Goal: Register for event/course

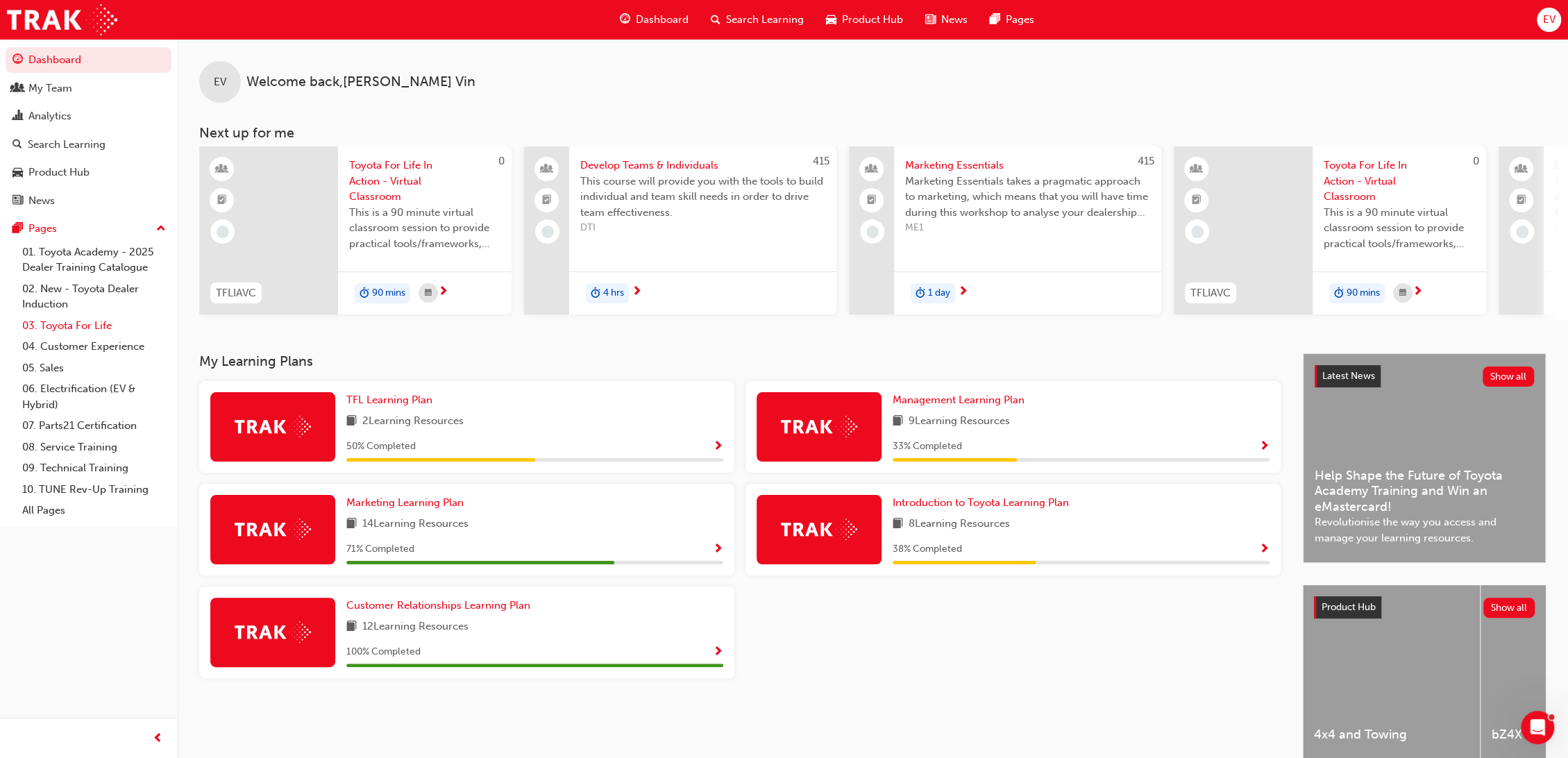
click at [89, 326] on link "03. Toyota For Life" at bounding box center [94, 325] width 155 height 22
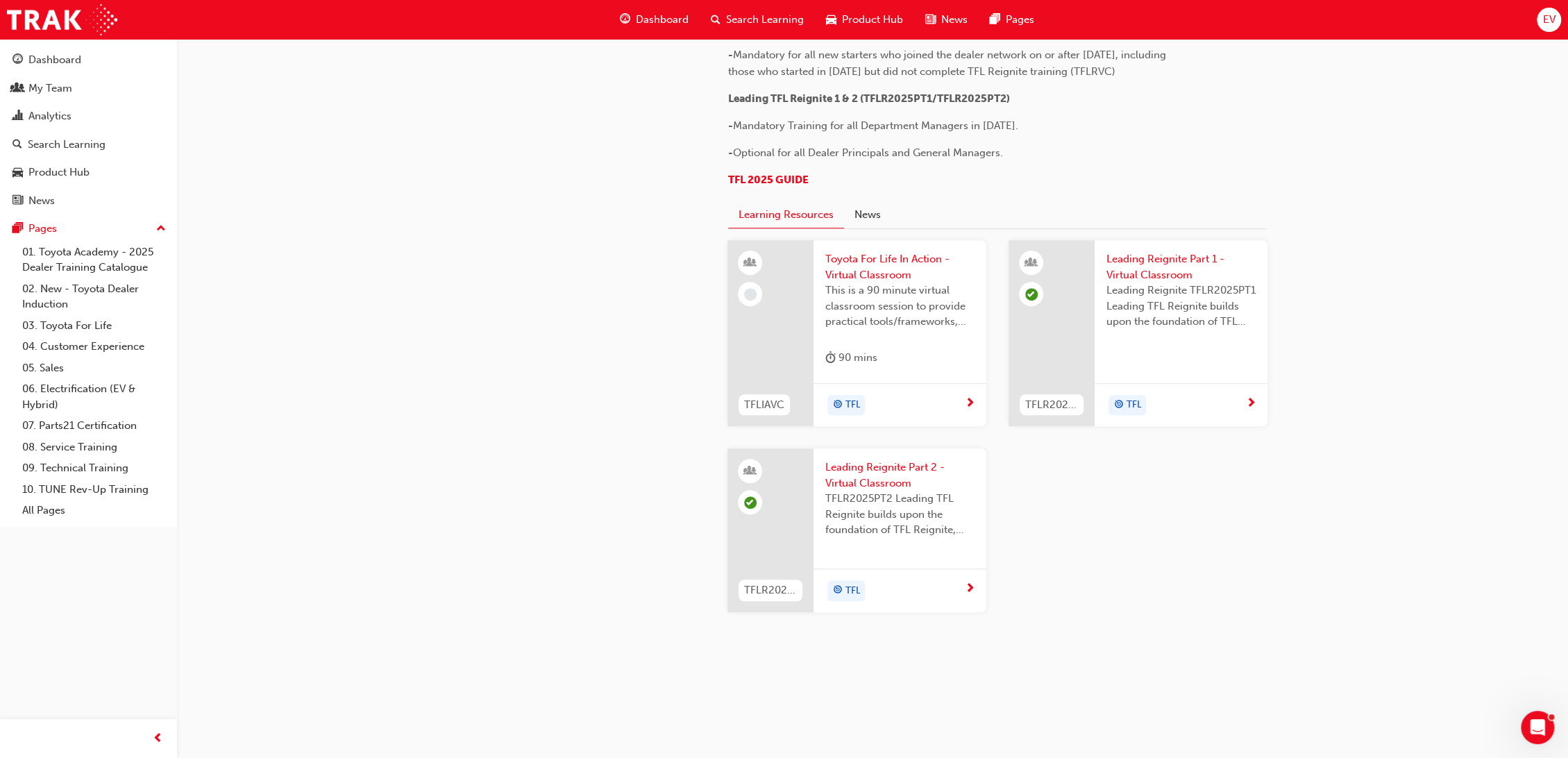
scroll to position [1310, 0]
click at [871, 283] on span "Toyota For Life In Action - Virtual Classroom" at bounding box center [900, 266] width 151 height 31
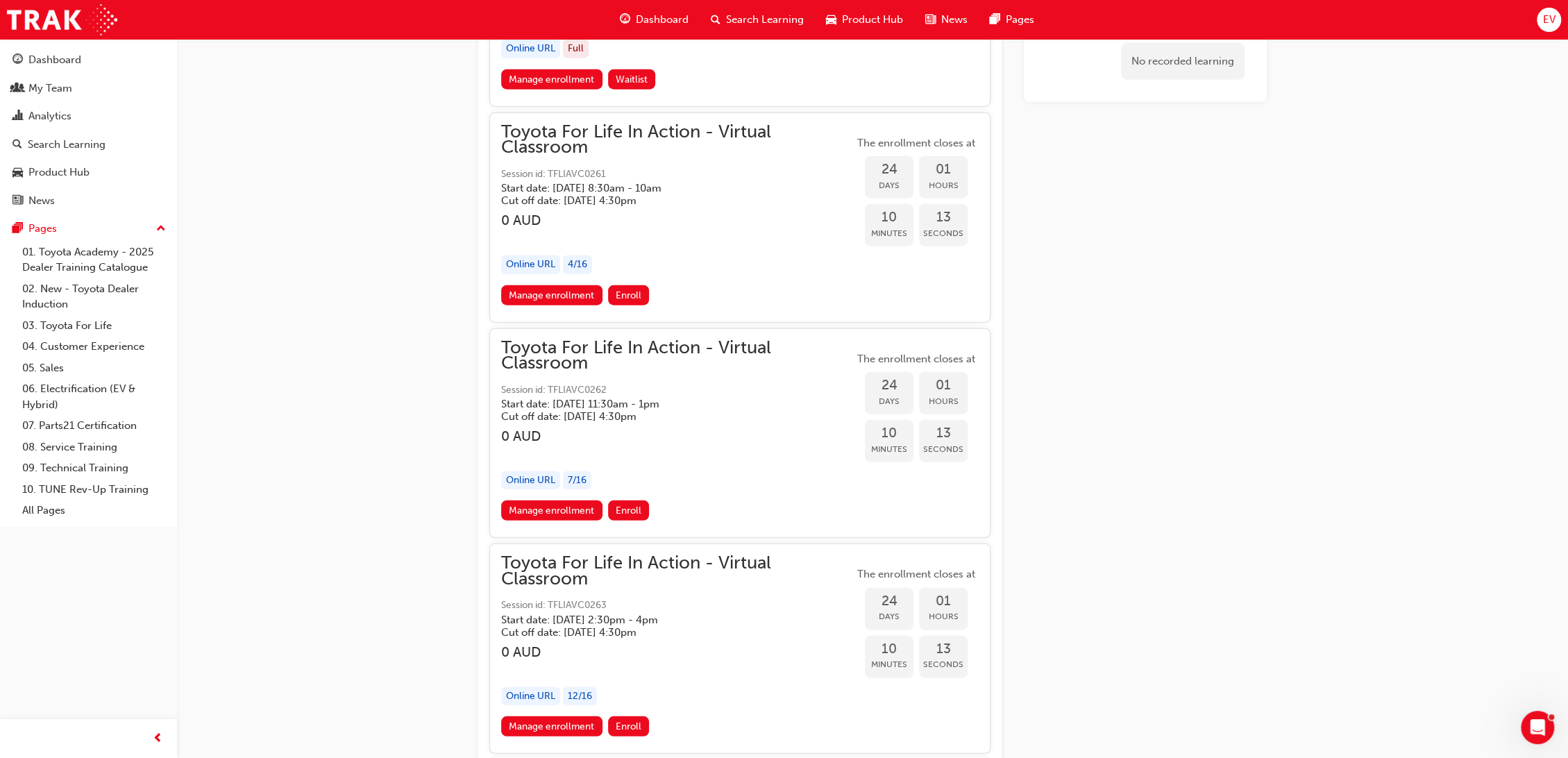
scroll to position [12553, 0]
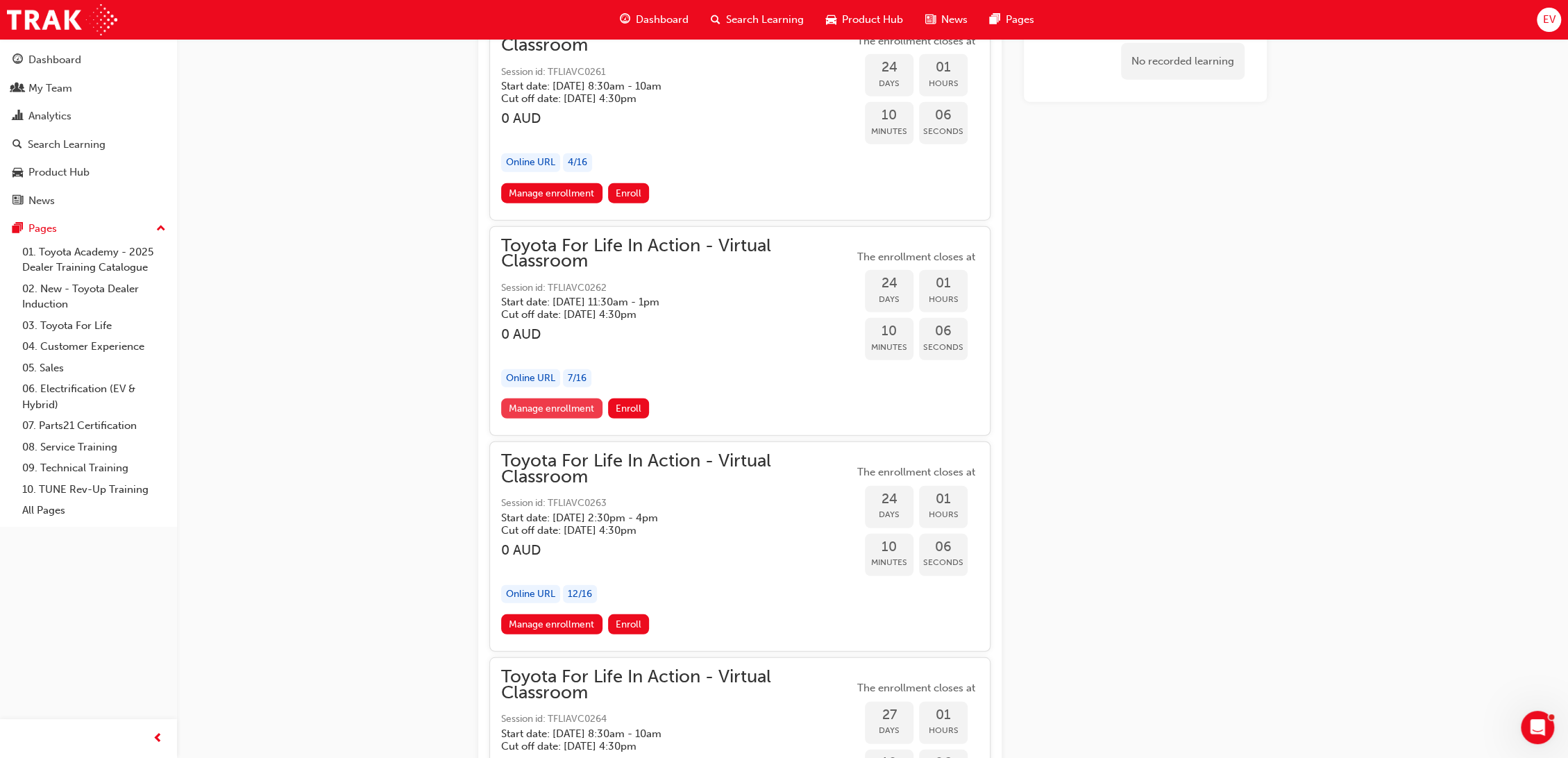
click at [537, 398] on link "Manage enrollment" at bounding box center [551, 407] width 101 height 20
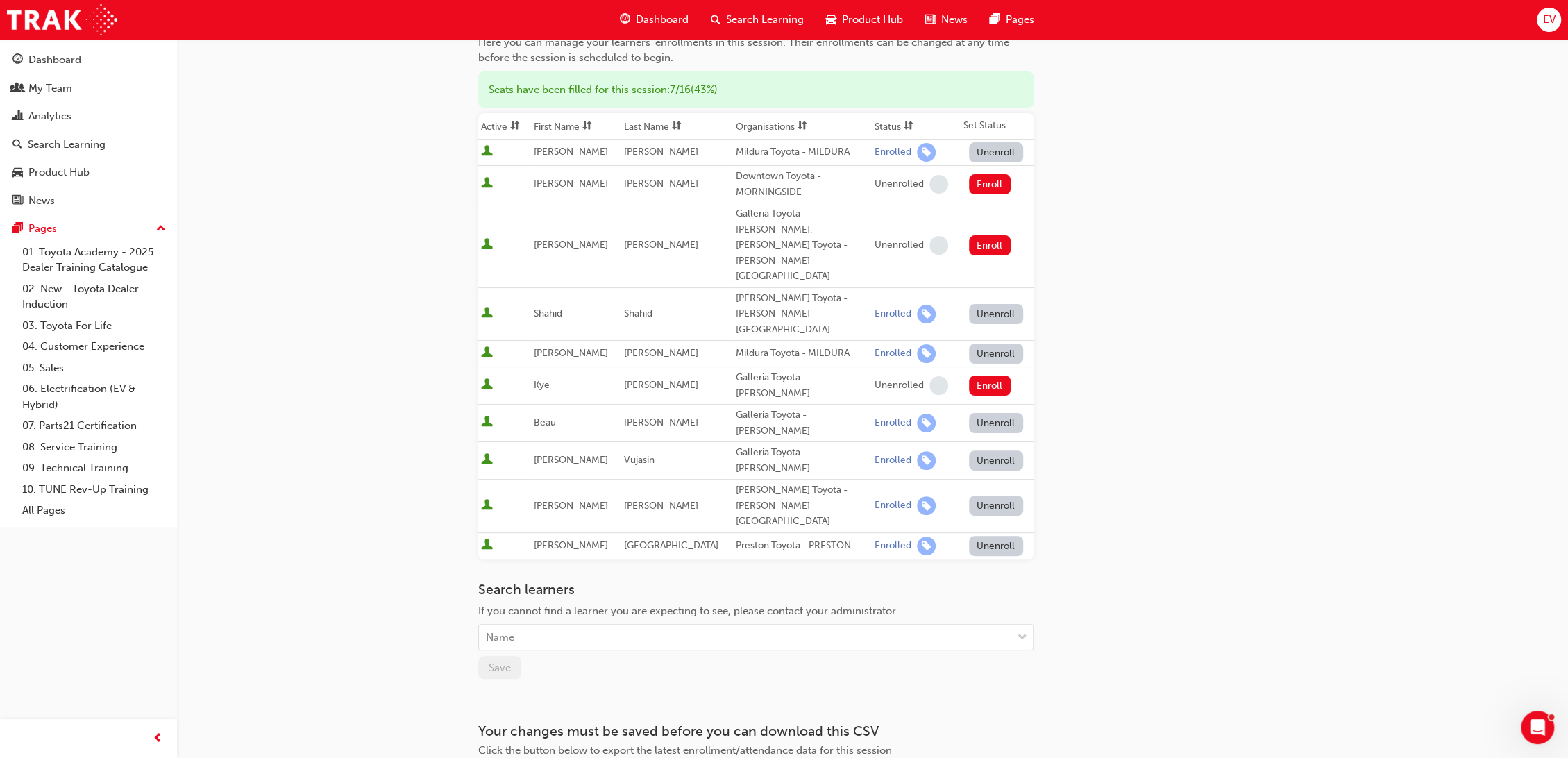
scroll to position [159, 0]
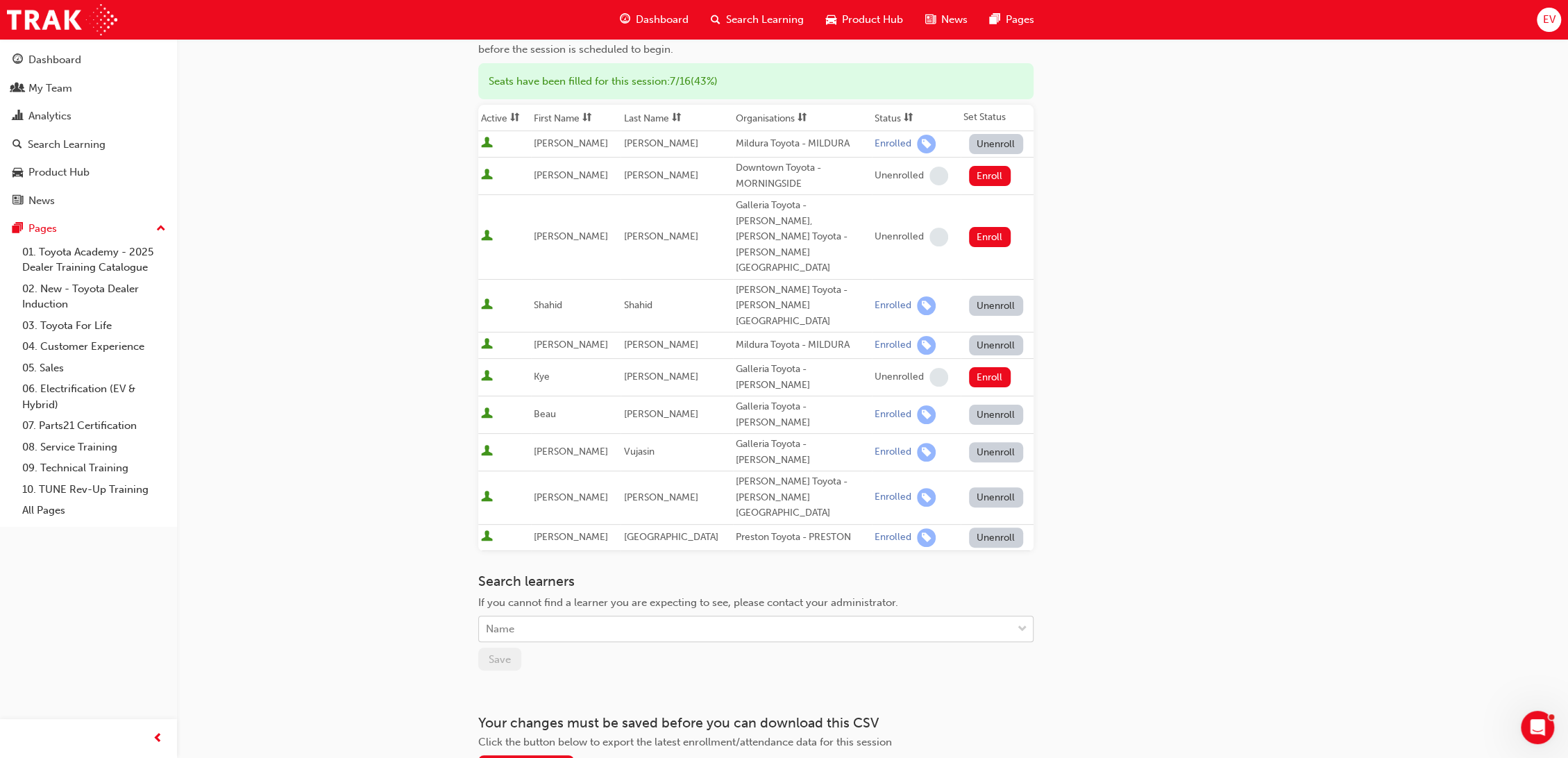
click at [574, 617] on div "Name" at bounding box center [745, 629] width 533 height 25
type input "[PERSON_NAME]"
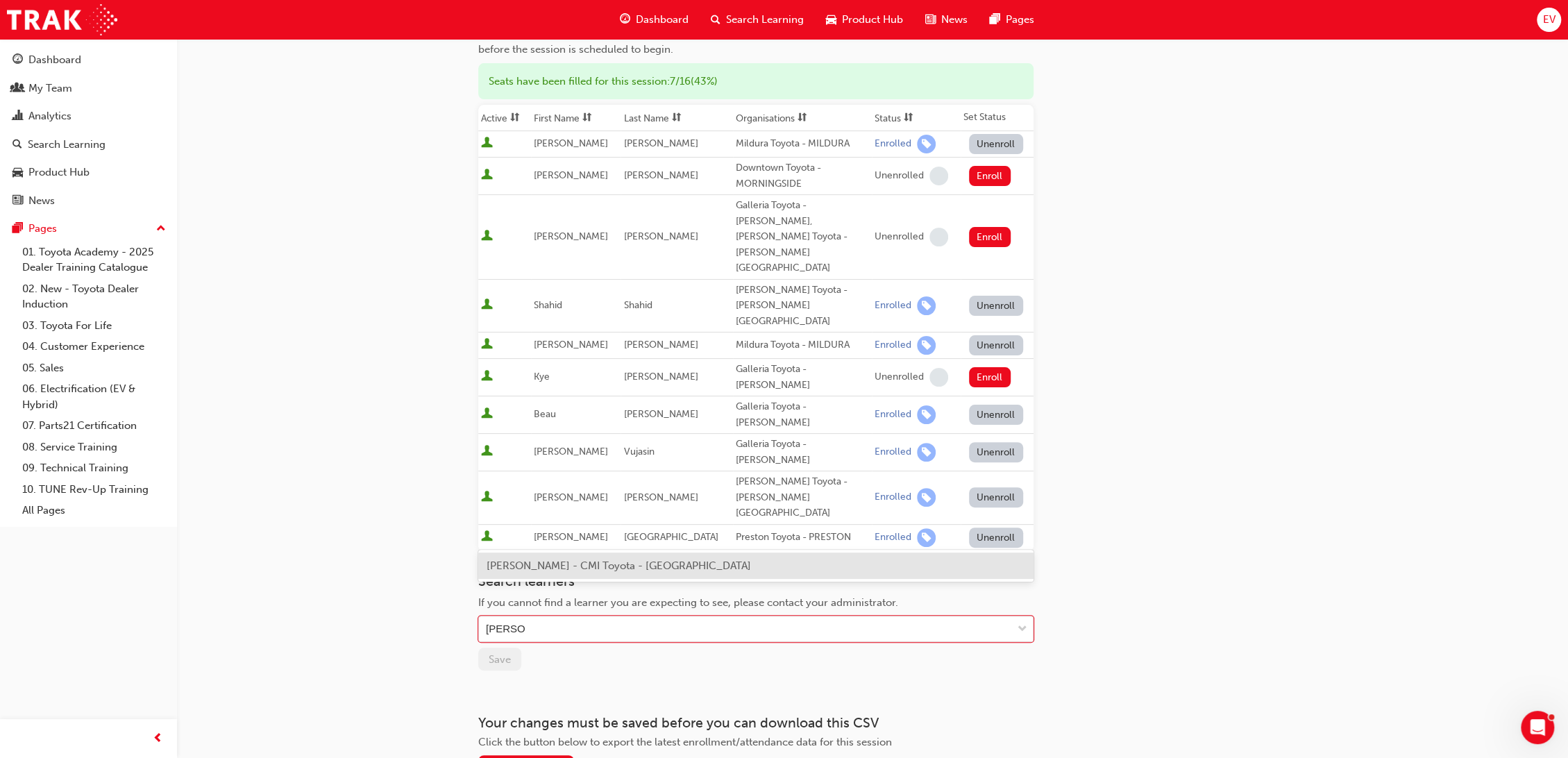
click at [550, 568] on span "[PERSON_NAME] - CMI Toyota - [GEOGRAPHIC_DATA]" at bounding box center [619, 565] width 264 height 12
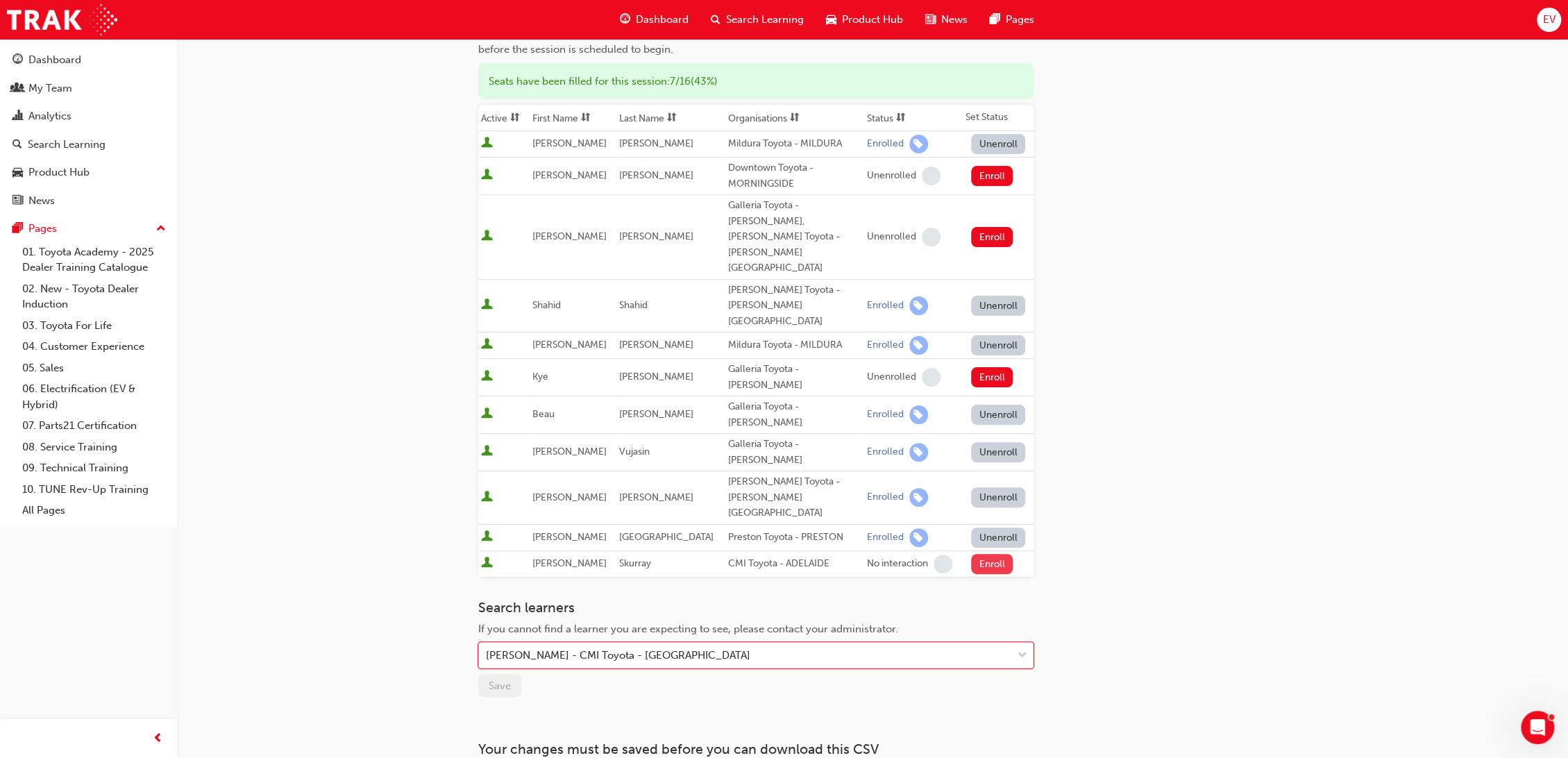
click at [985, 553] on button "Enroll" at bounding box center [992, 563] width 41 height 20
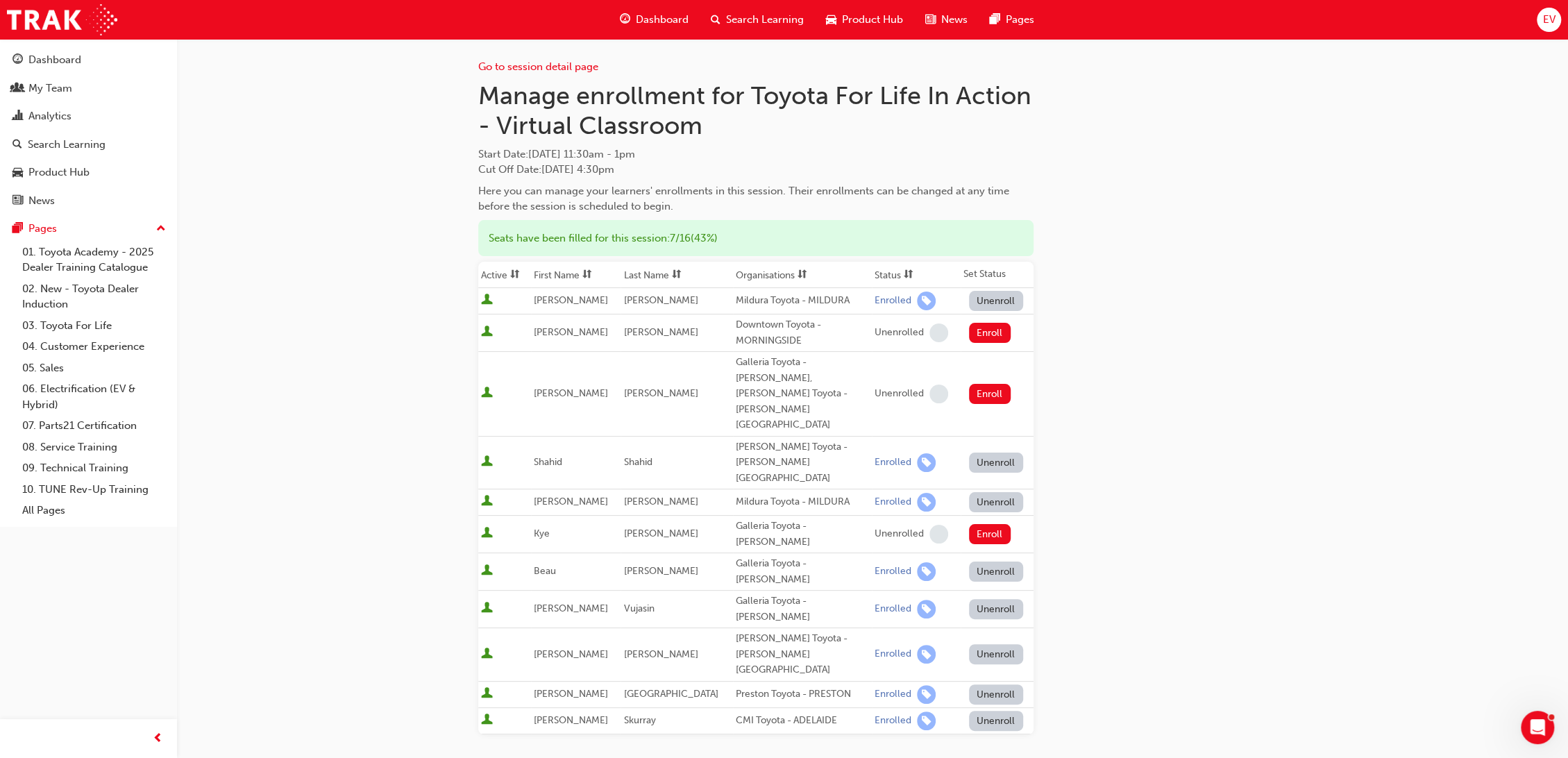
scroll to position [0, 0]
